Goal: Find specific page/section: Find specific page/section

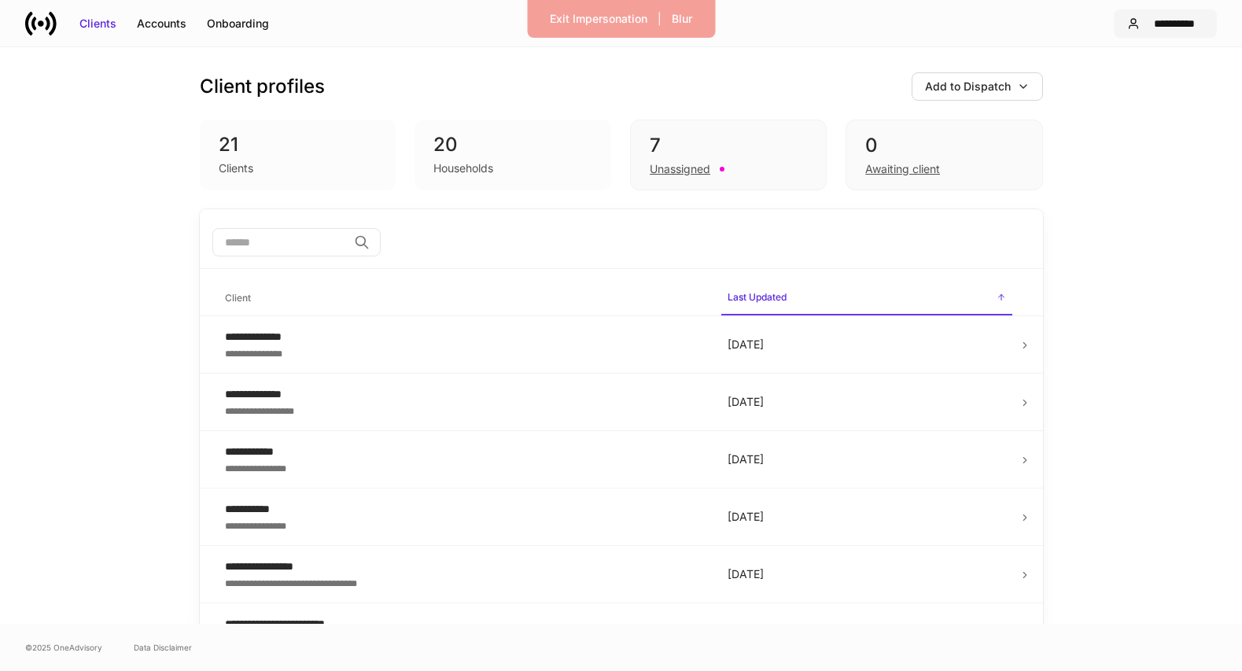
click at [1155, 28] on div "**********" at bounding box center [1174, 24] width 57 height 16
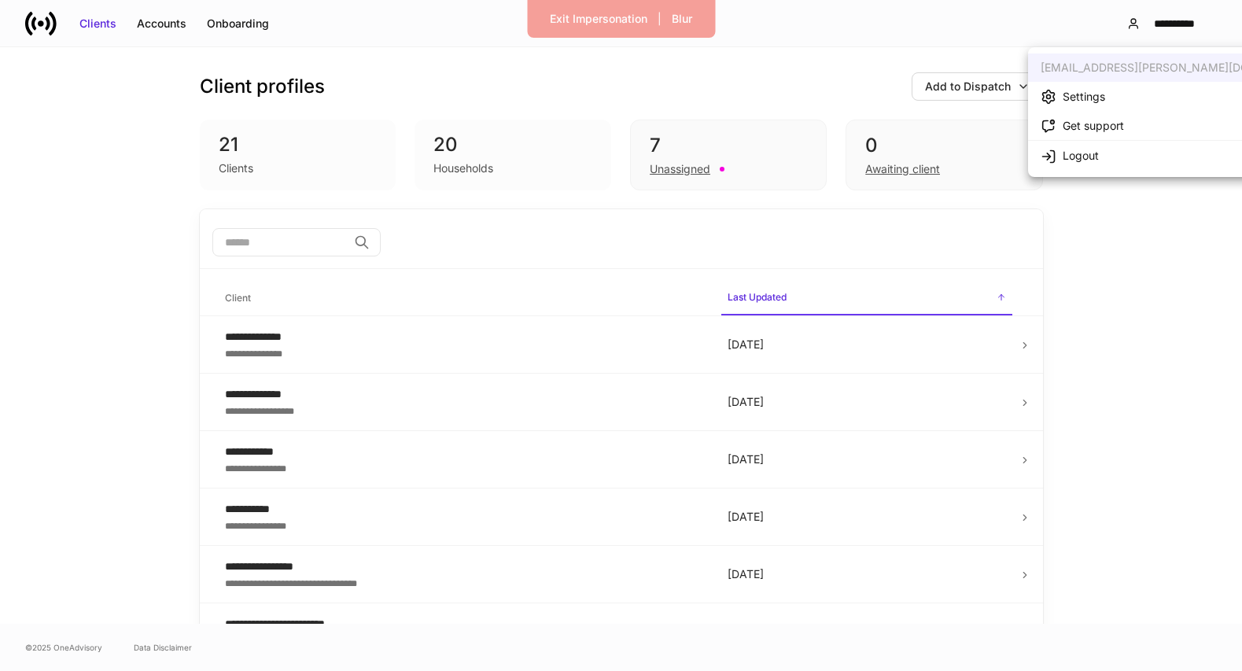
click at [1119, 104] on li "Settings" at bounding box center [1180, 96] width 305 height 29
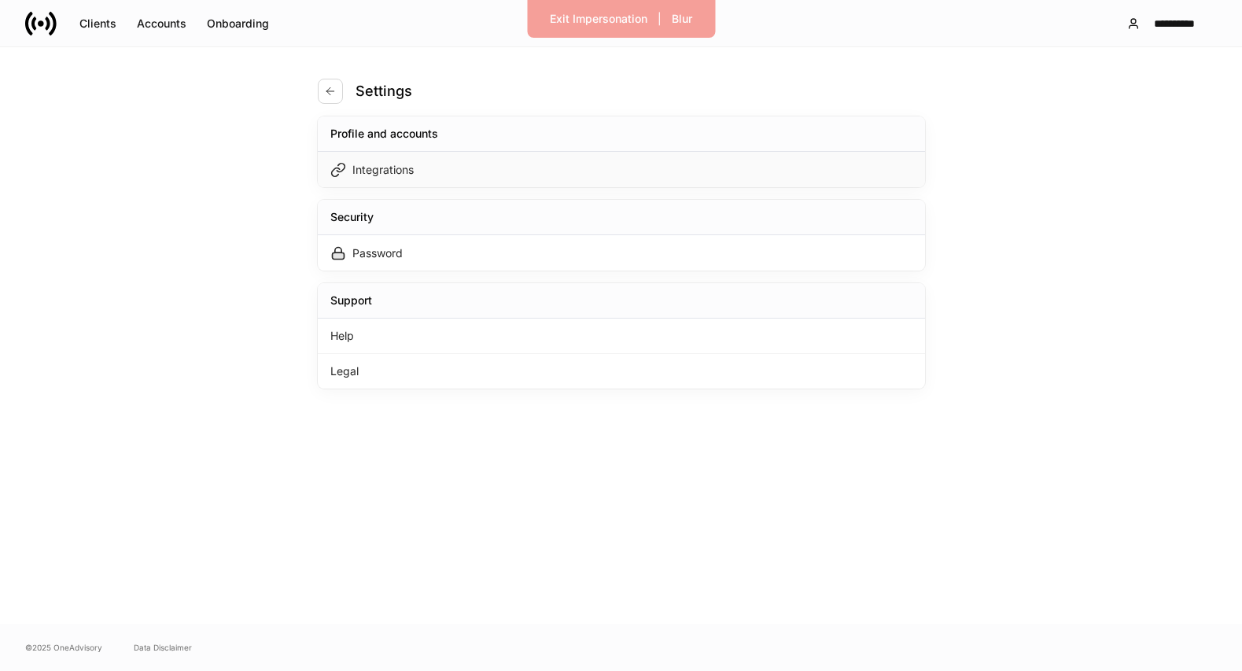
click at [551, 168] on div "Integrations" at bounding box center [621, 169] width 607 height 35
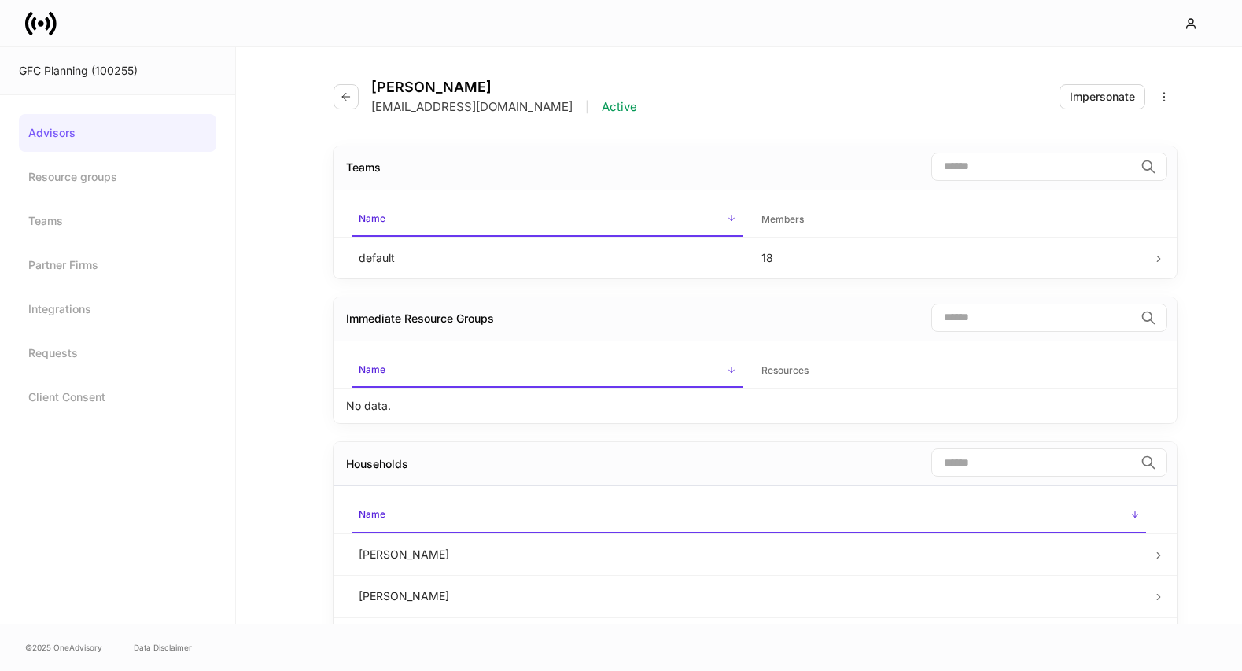
click at [46, 24] on icon at bounding box center [40, 23] width 31 height 31
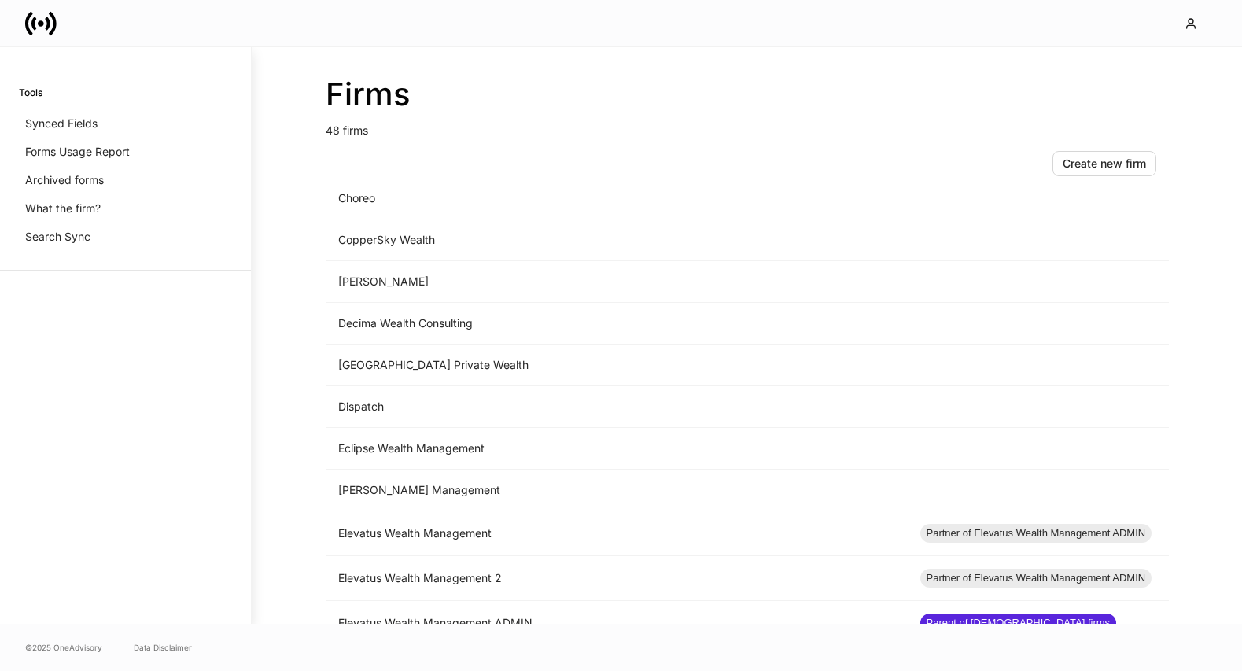
scroll to position [949, 0]
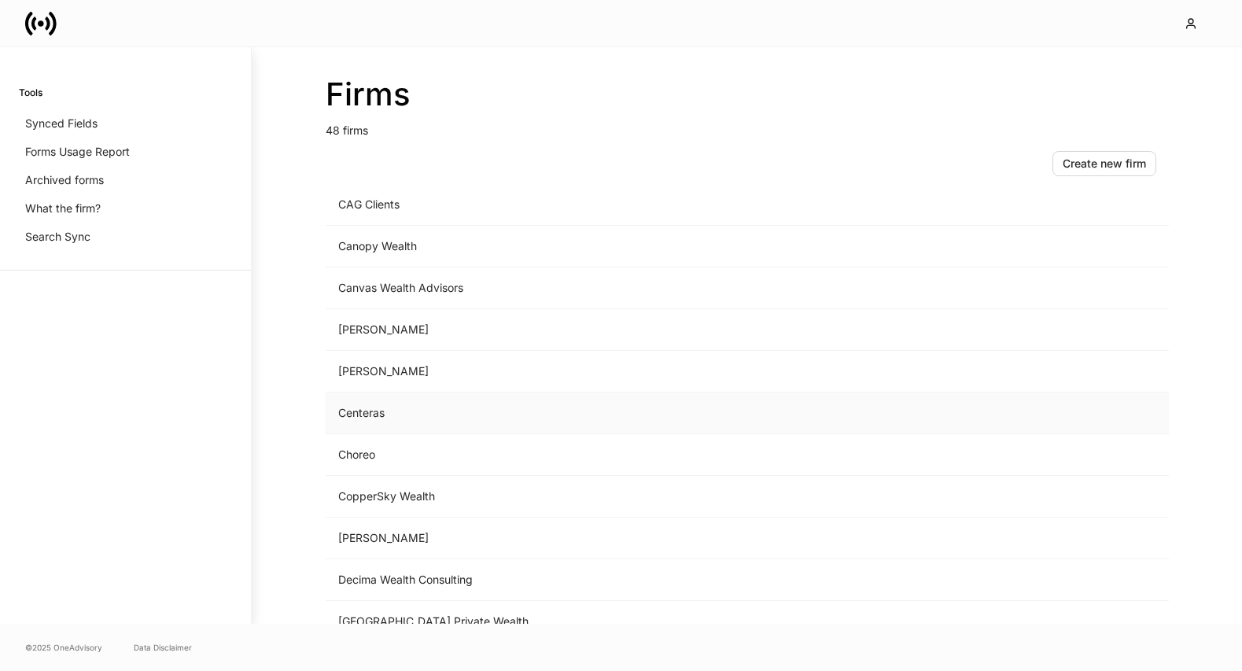
scroll to position [157, 0]
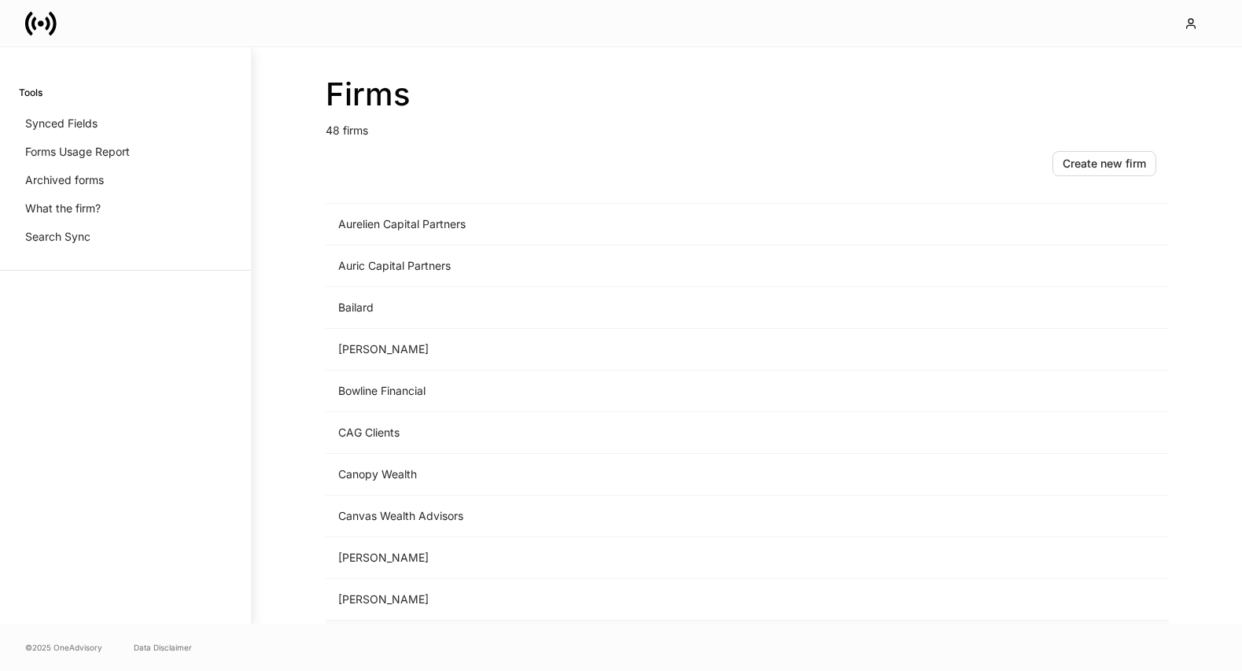
click at [569, 272] on td "Auric Capital Partners" at bounding box center [617, 266] width 582 height 42
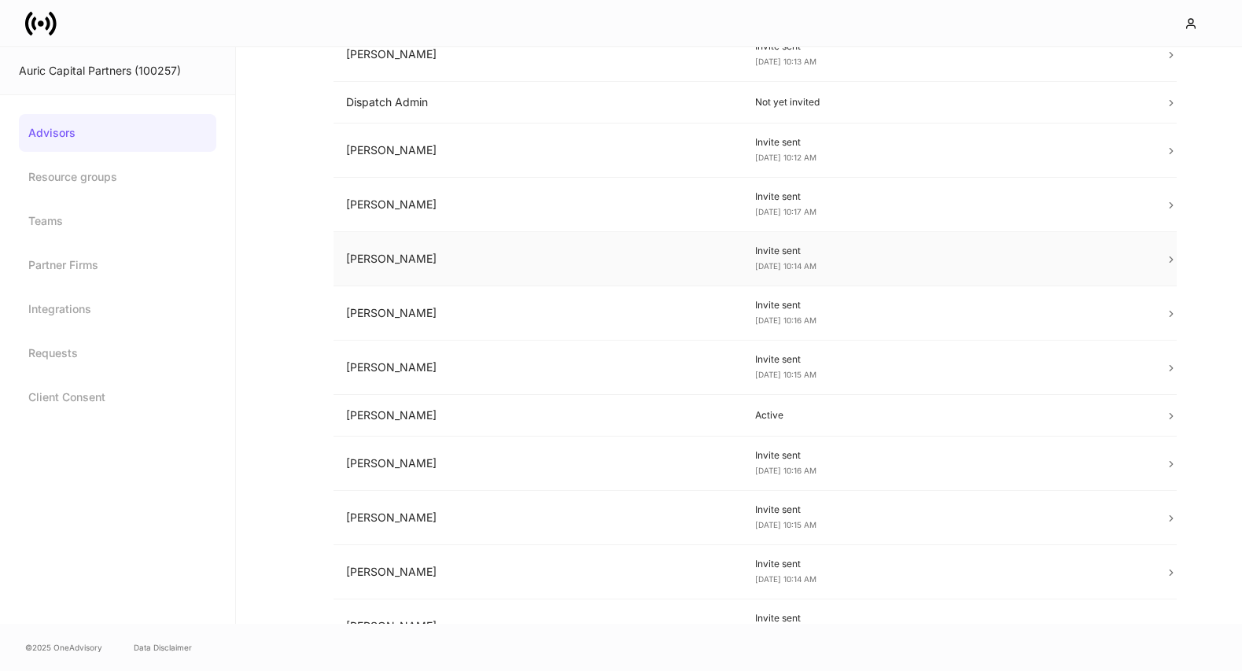
scroll to position [179, 0]
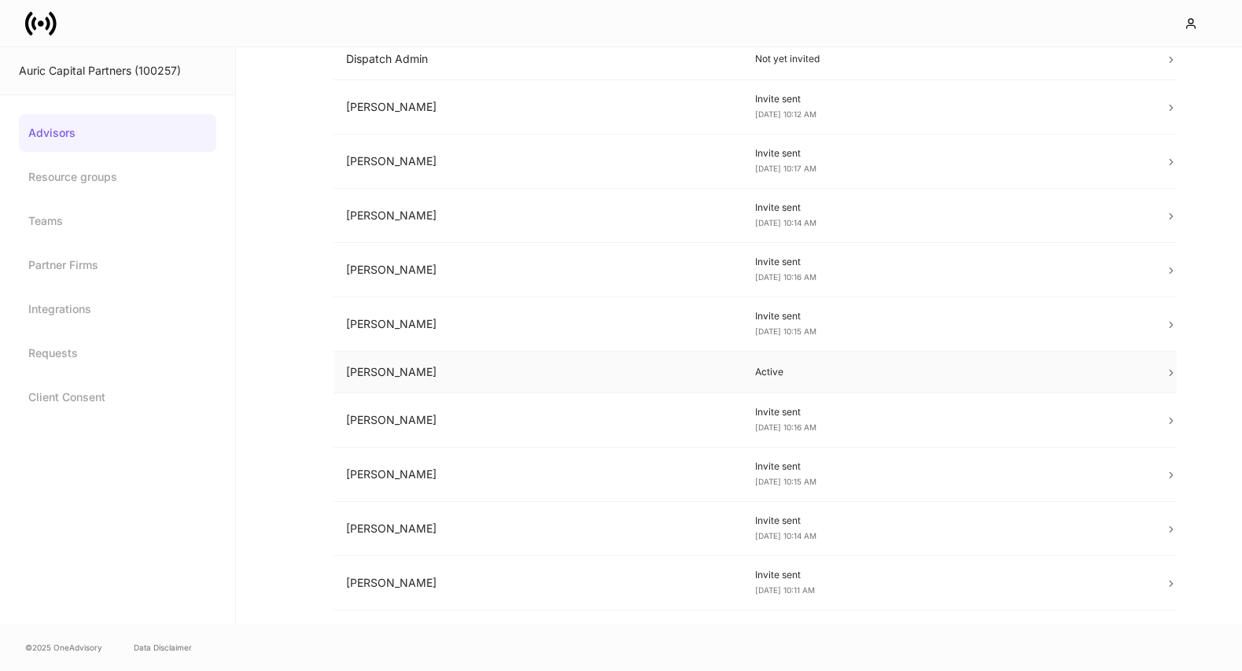
click at [608, 374] on td "Lauren Faltys" at bounding box center [539, 373] width 410 height 42
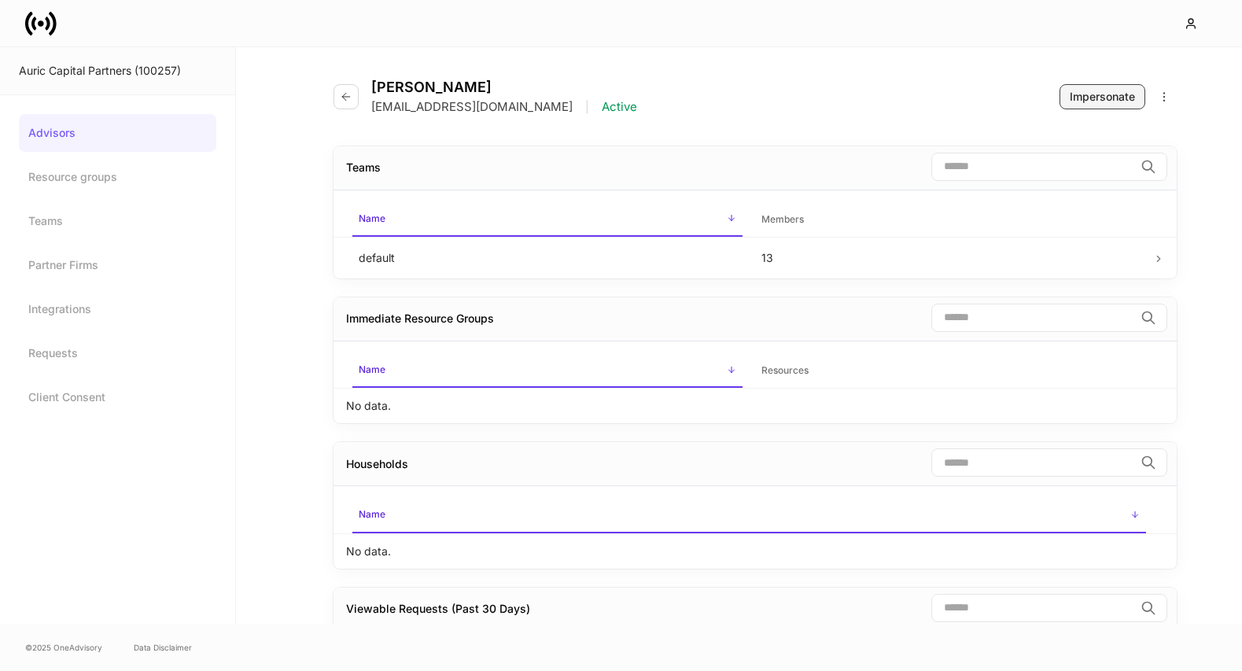
click at [1074, 95] on div "Impersonate" at bounding box center [1102, 97] width 65 height 16
